Goal: Book appointment/travel/reservation

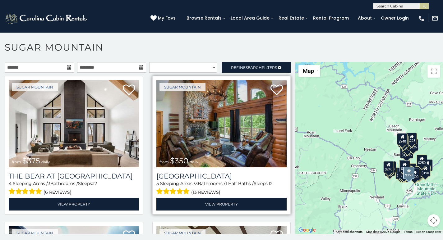
scroll to position [13, 0]
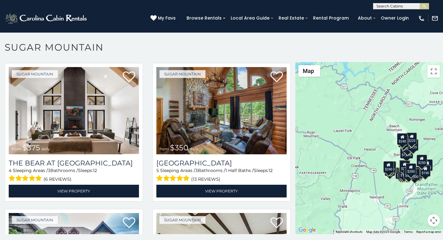
click at [179, 239] on p at bounding box center [221, 151] width 443 height 178
click at [153, 49] on h1 "Sugar Mountain" at bounding box center [221, 51] width 443 height 18
click at [152, 55] on h1 "Sugar Mountain" at bounding box center [221, 51] width 443 height 18
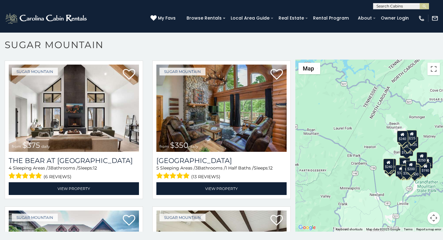
click at [34, 238] on div "**********" at bounding box center [221, 139] width 443 height 203
click at [160, 48] on h1 "Sugar Mountain" at bounding box center [221, 48] width 443 height 18
click at [421, 8] on button "submit" at bounding box center [424, 6] width 9 height 6
